Goal: Task Accomplishment & Management: Manage account settings

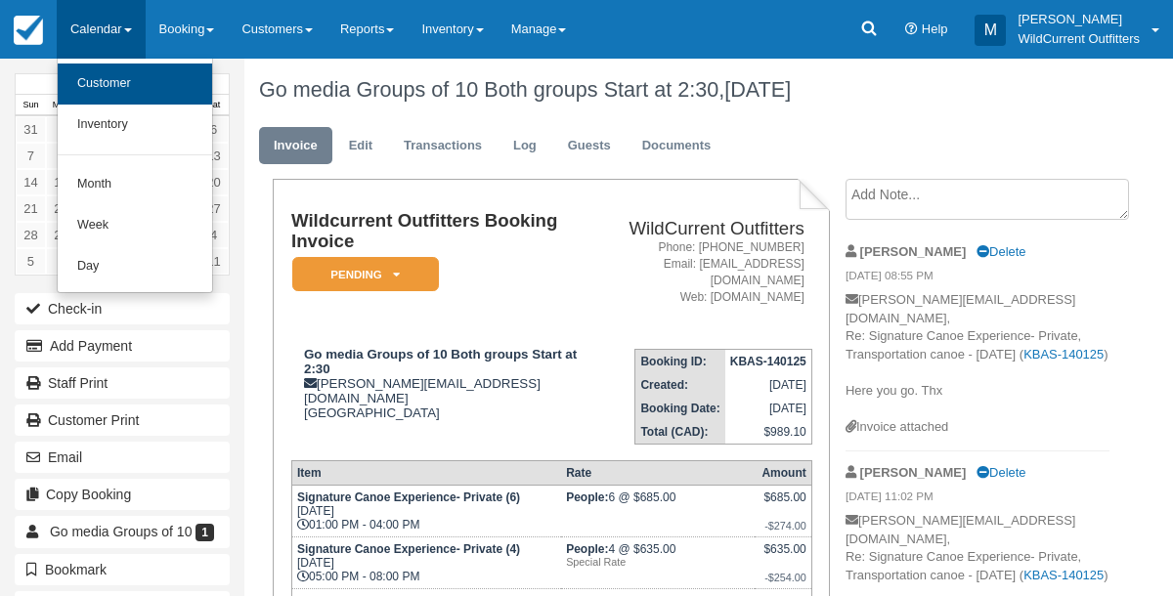
scroll to position [270, 0]
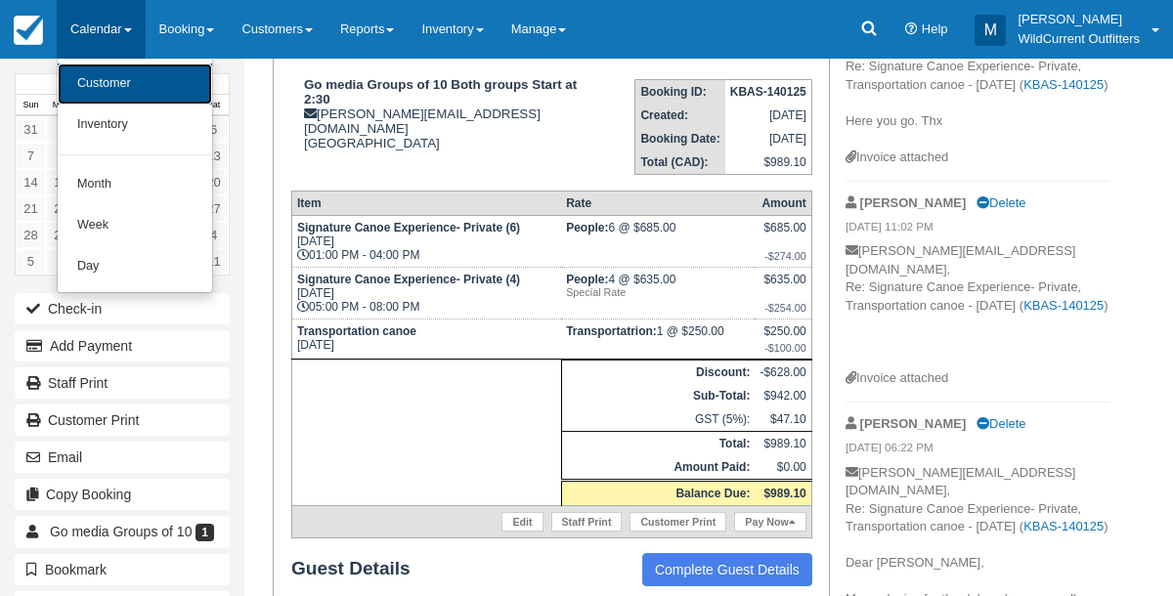
click at [93, 68] on link "Customer" at bounding box center [135, 84] width 154 height 41
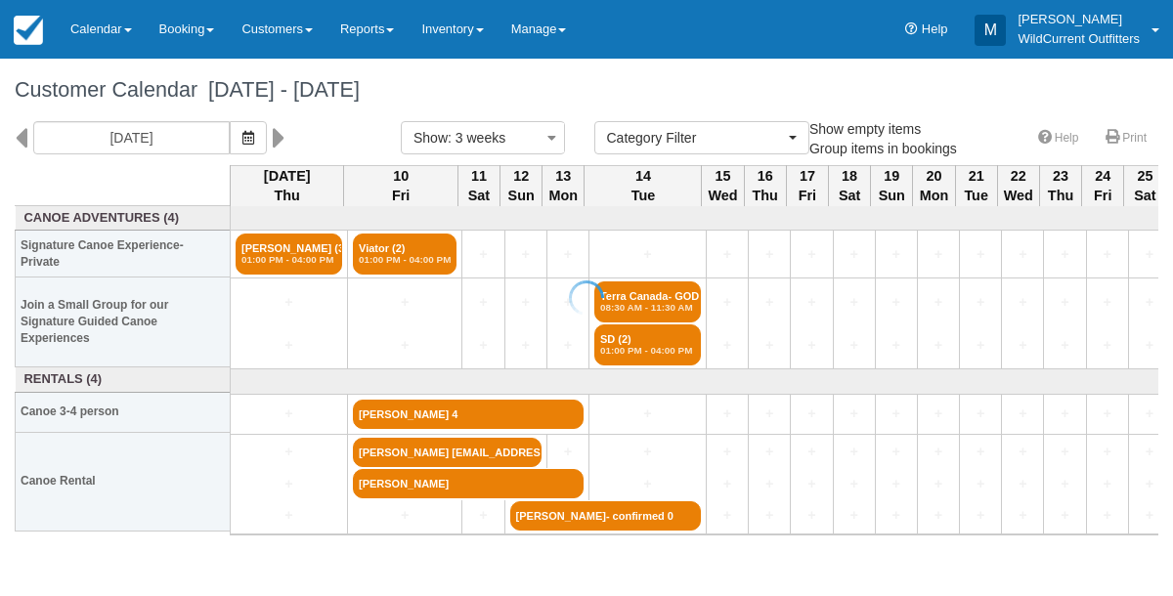
select select
click at [19, 143] on icon at bounding box center [21, 137] width 13 height 33
type input "09/18/25"
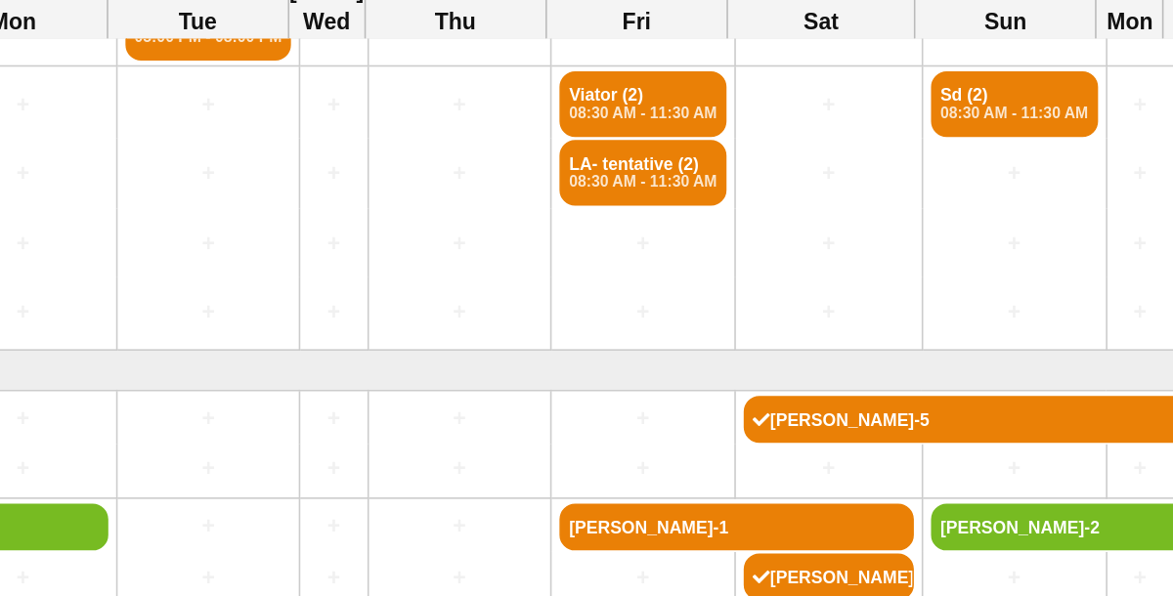
scroll to position [142, 1239]
